Goal: Task Accomplishment & Management: Complete application form

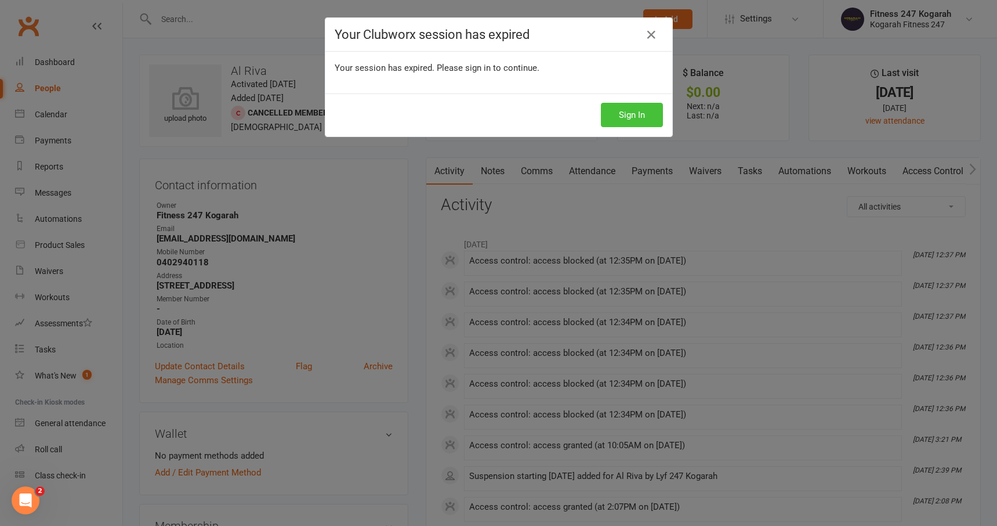
click at [644, 121] on button "Sign In" at bounding box center [632, 115] width 62 height 24
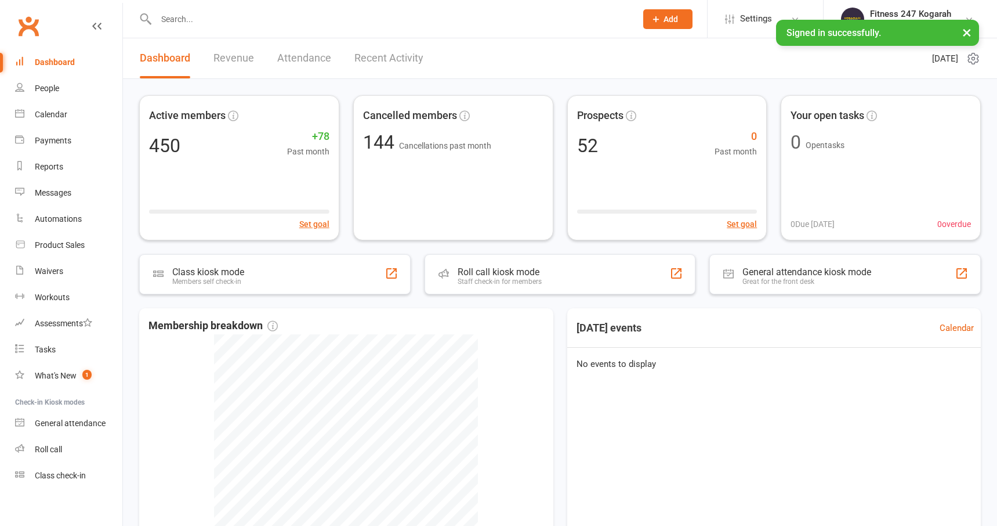
click at [238, 24] on input "text" at bounding box center [391, 19] width 476 height 16
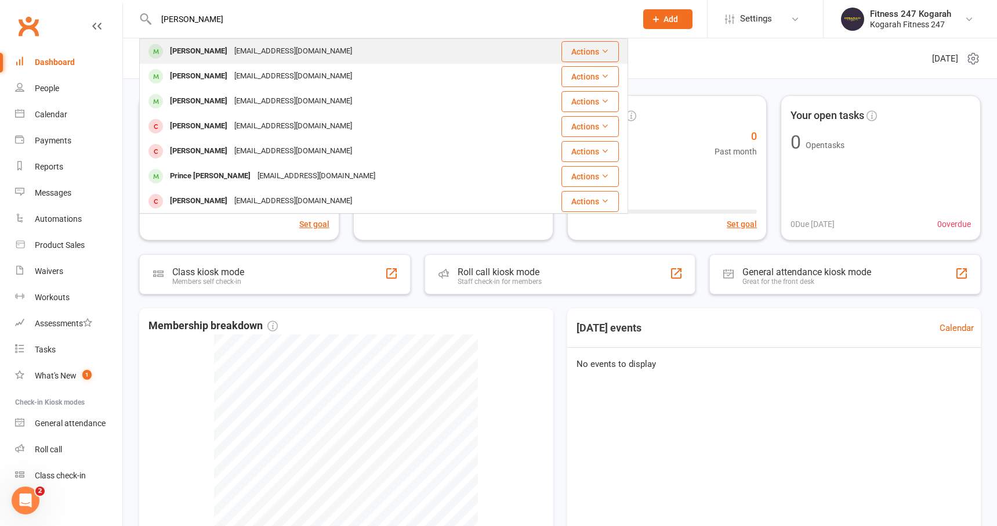
type input "[PERSON_NAME]"
click at [209, 49] on div "[PERSON_NAME]" at bounding box center [199, 51] width 64 height 17
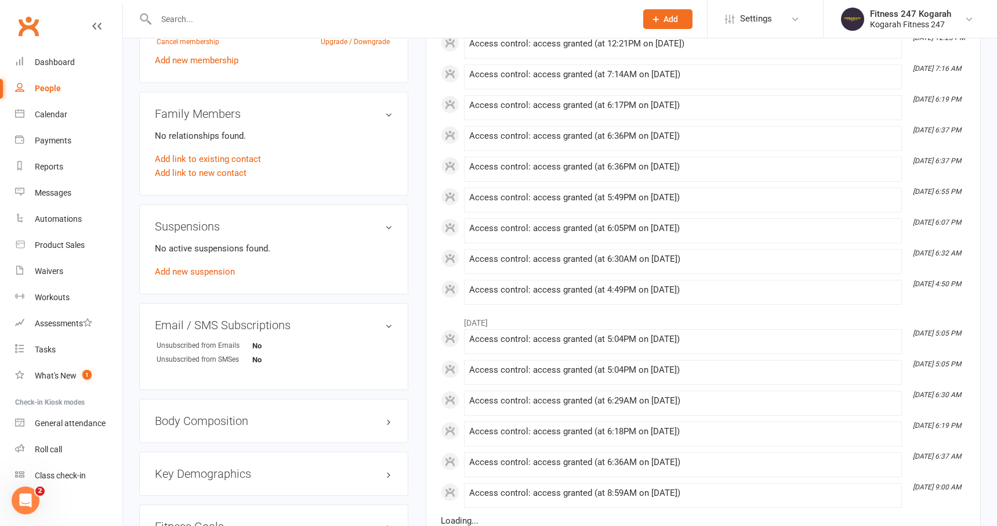
scroll to position [544, 0]
click at [215, 272] on link "Add new suspension" at bounding box center [195, 271] width 80 height 10
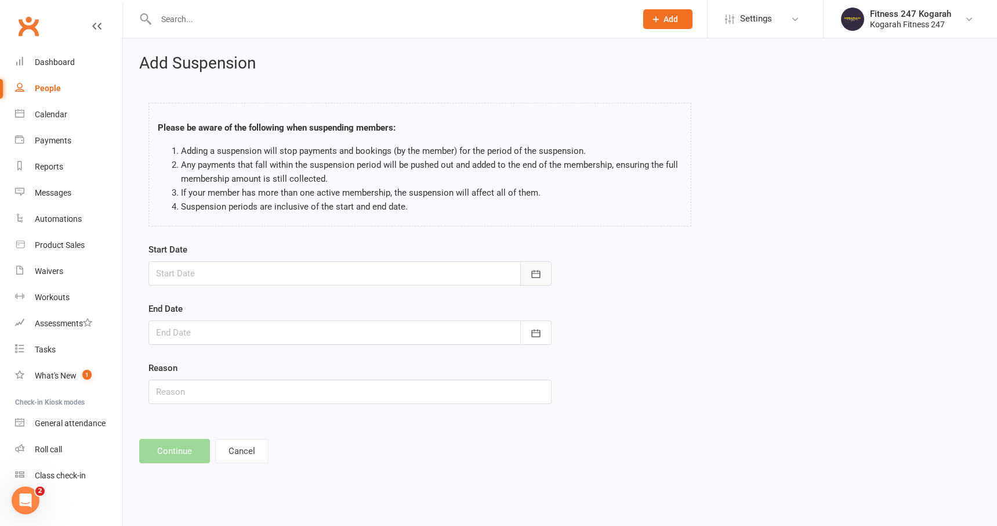
click at [548, 272] on button "button" at bounding box center [536, 273] width 31 height 24
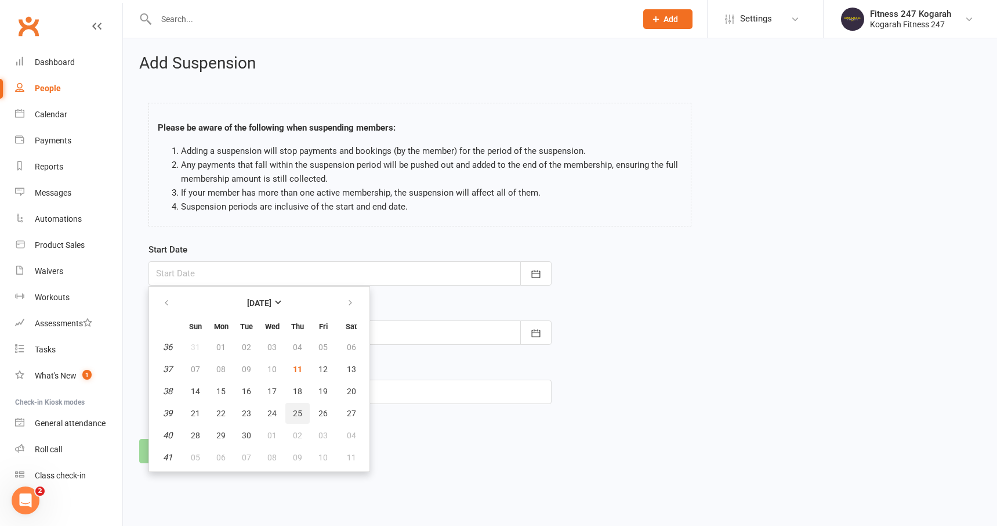
click at [299, 415] on span "25" at bounding box center [297, 413] width 9 height 9
type input "[DATE]"
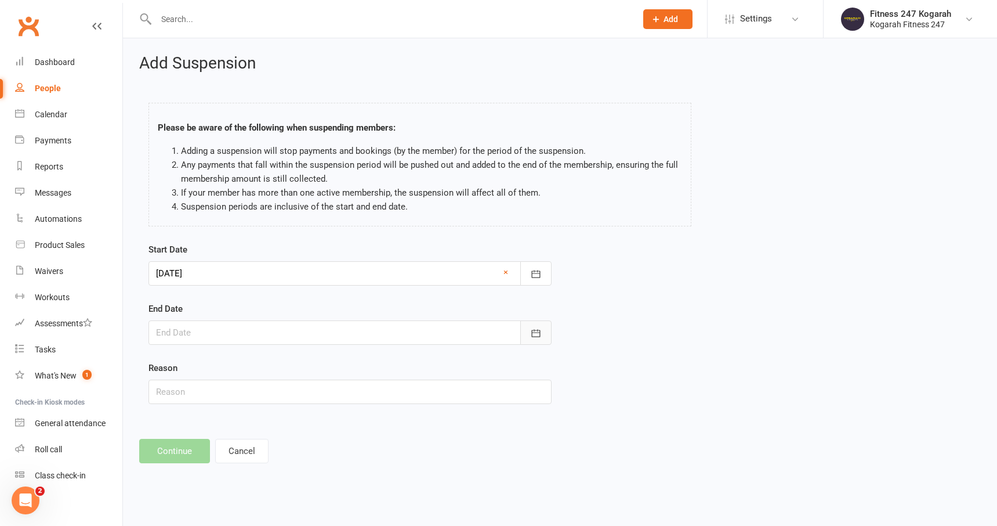
click at [538, 342] on button "button" at bounding box center [536, 332] width 31 height 24
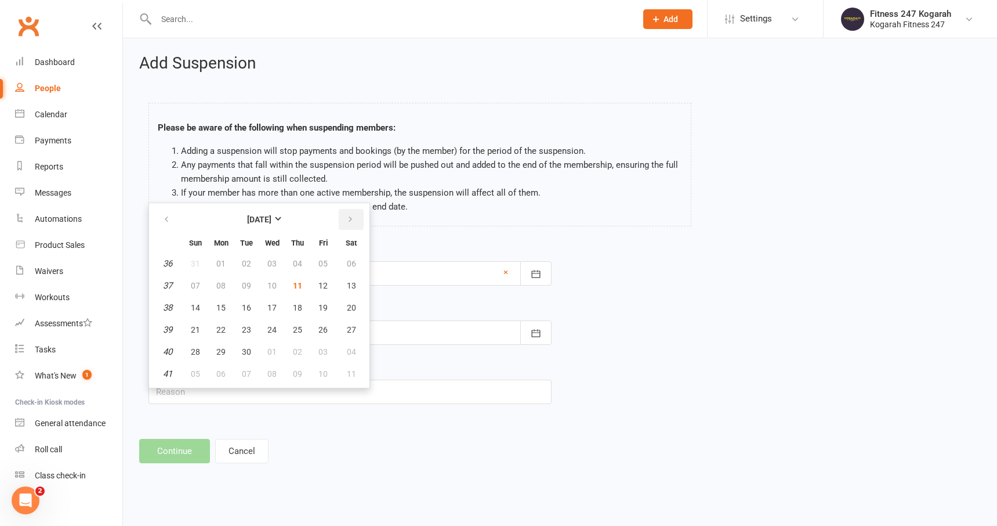
click at [346, 223] on icon "button" at bounding box center [350, 219] width 8 height 9
click at [245, 328] on span "21" at bounding box center [246, 329] width 9 height 9
type input "[DATE]"
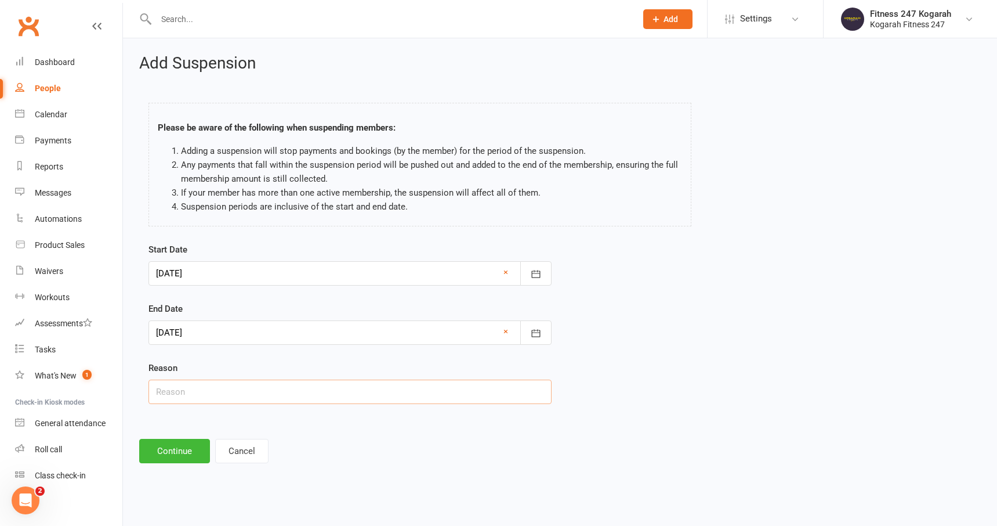
click at [253, 393] on input "text" at bounding box center [350, 391] width 403 height 24
type input "Holiday"
click at [179, 457] on button "Continue" at bounding box center [174, 451] width 71 height 24
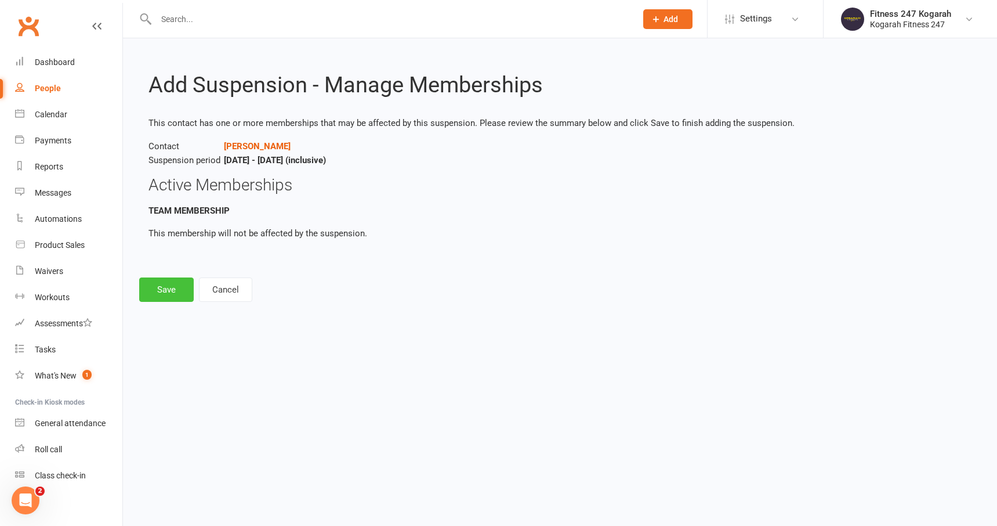
click at [174, 299] on button "Save" at bounding box center [166, 289] width 55 height 24
